Goal: Complete application form

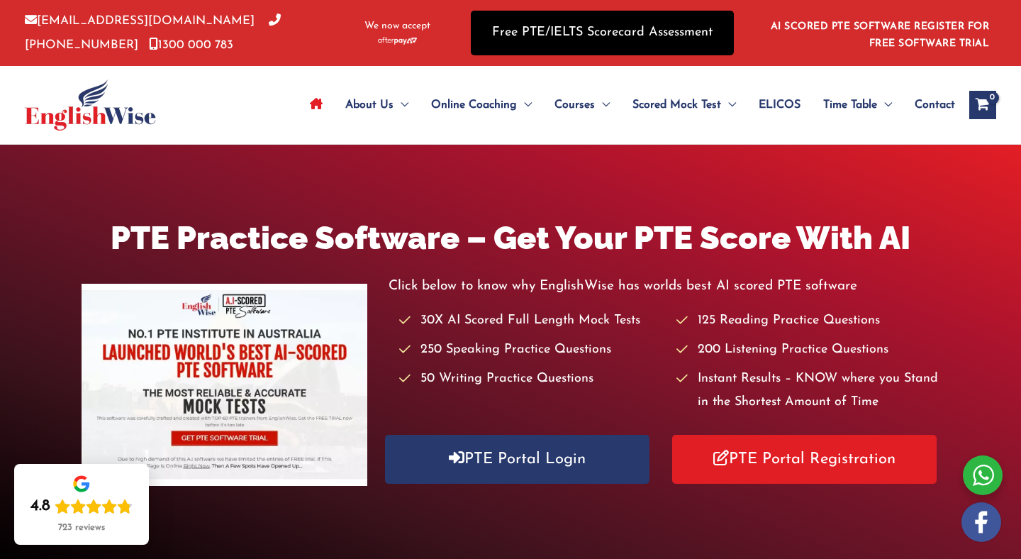
click at [612, 31] on link "Free PTE/IELTS Scorecard Assessment" at bounding box center [602, 33] width 263 height 45
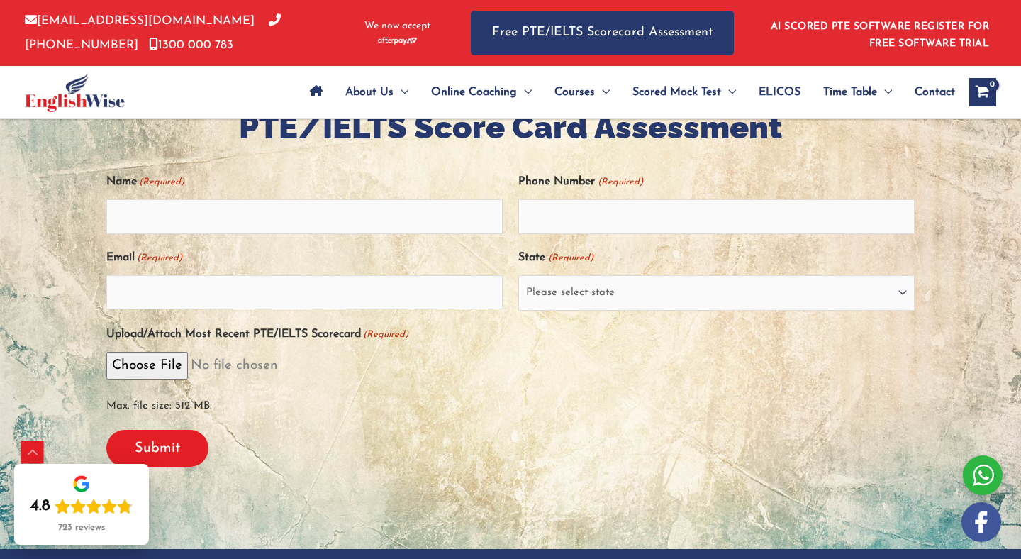
scroll to position [302, 0]
click at [305, 215] on input "Name (Required)" at bounding box center [304, 215] width 396 height 34
type input "safalta"
type input "0452660524"
type input "safaltakarki37@gmail.com"
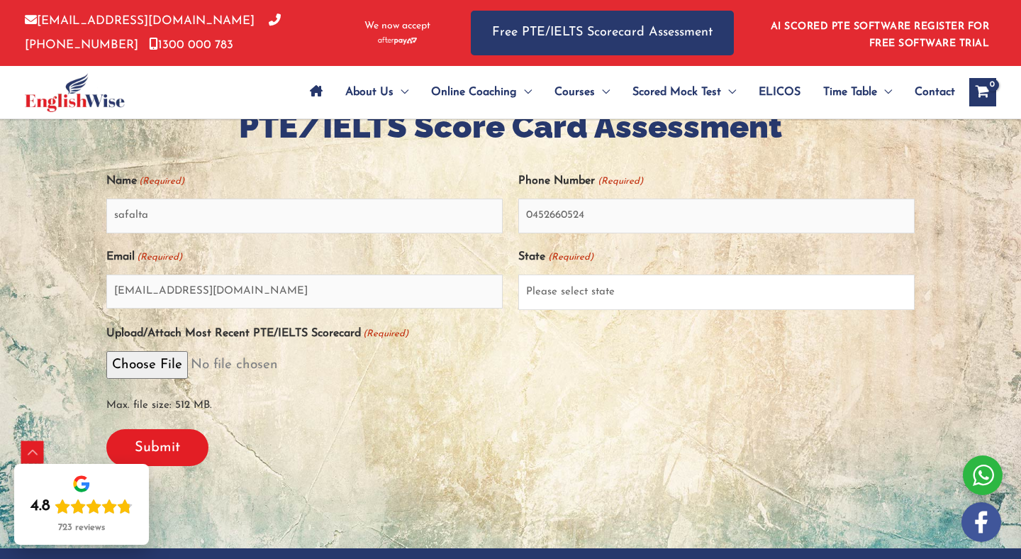
select select "Tasmania (TAS)"
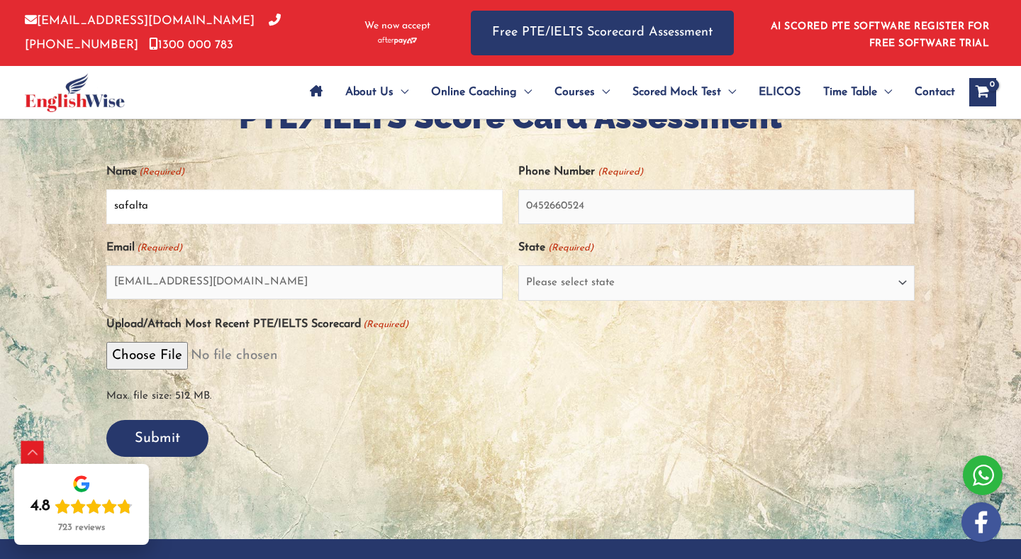
scroll to position [313, 0]
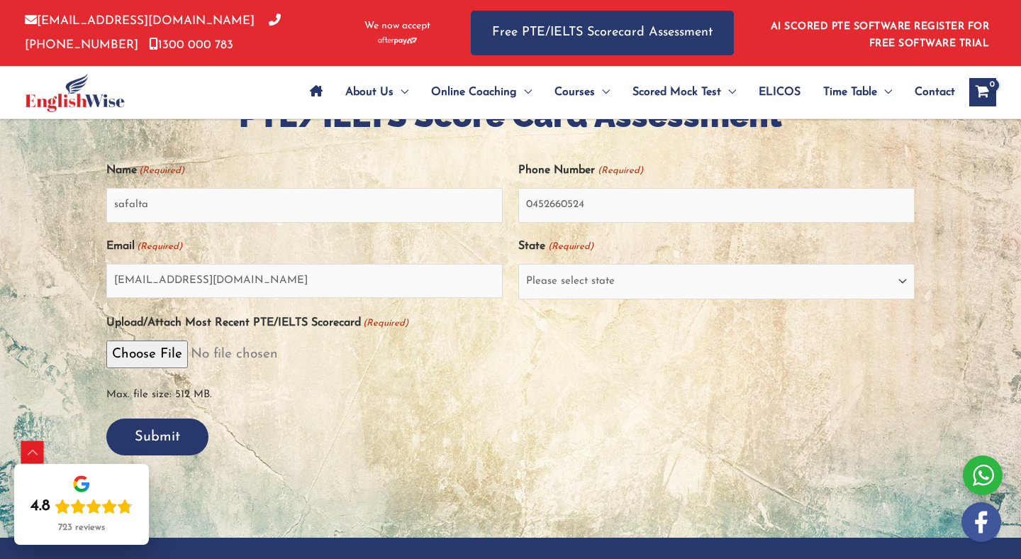
click at [166, 447] on input "Submit" at bounding box center [157, 436] width 102 height 37
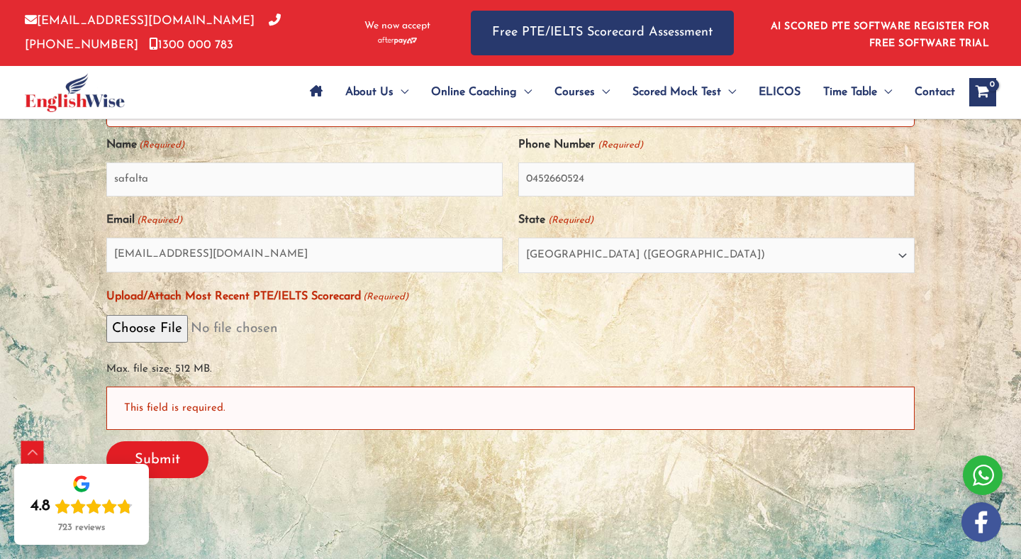
scroll to position [405, 0]
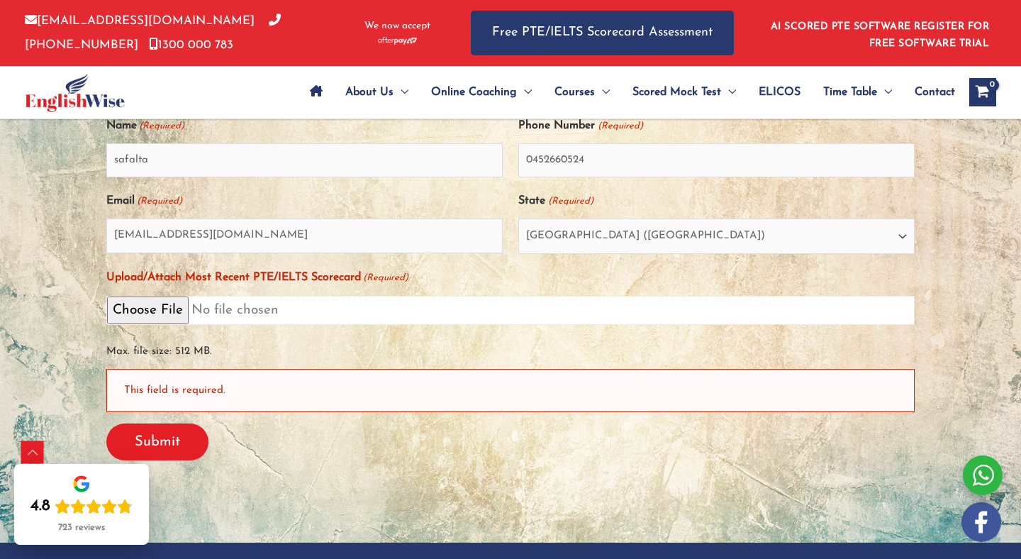
click at [138, 310] on input "Upload/Attach Most Recent PTE/IELTS Scorecard (Required)" at bounding box center [510, 310] width 808 height 29
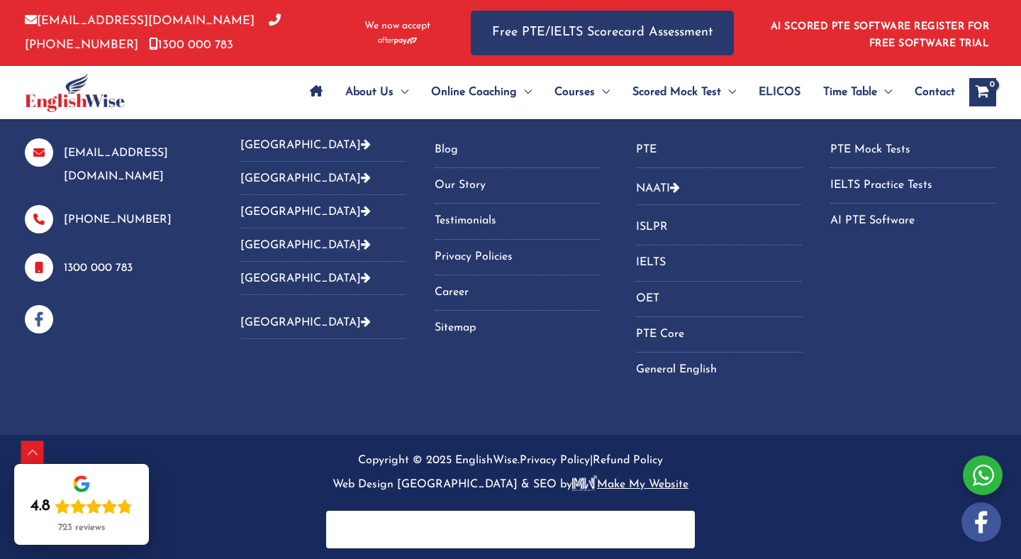
scroll to position [886, 0]
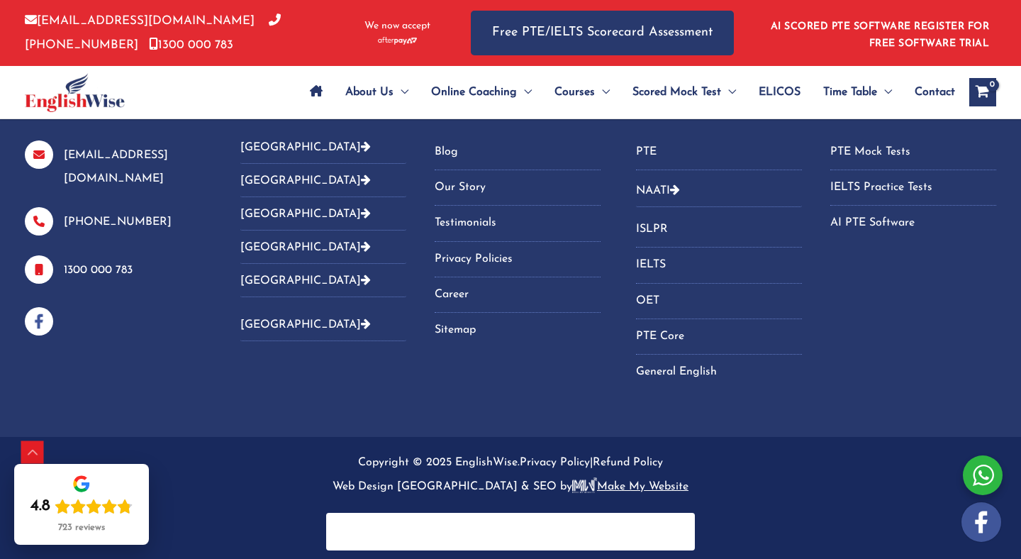
click at [652, 149] on link "PTE" at bounding box center [719, 151] width 166 height 23
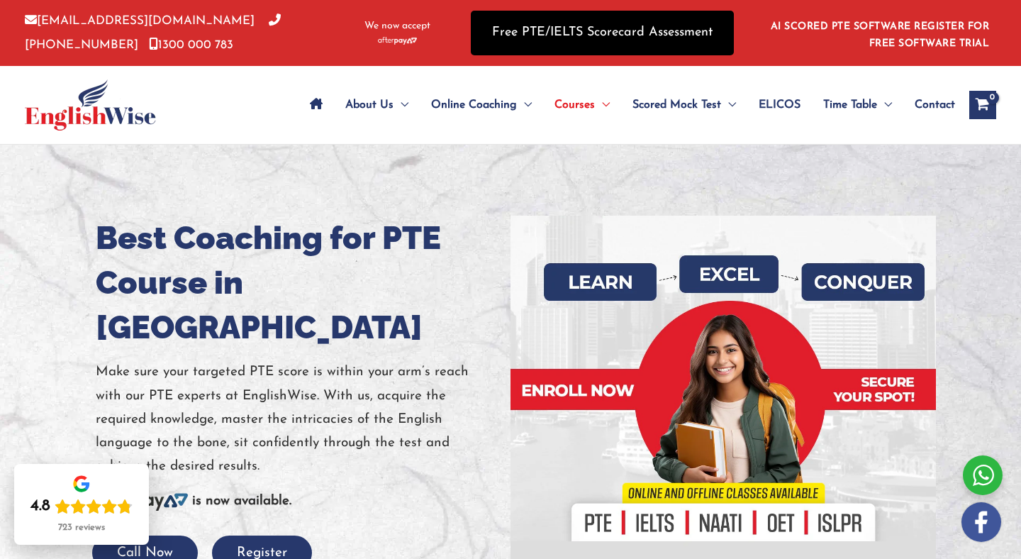
click at [605, 30] on link "Free PTE/IELTS Scorecard Assessment" at bounding box center [602, 33] width 263 height 45
